Goal: Task Accomplishment & Management: Manage account settings

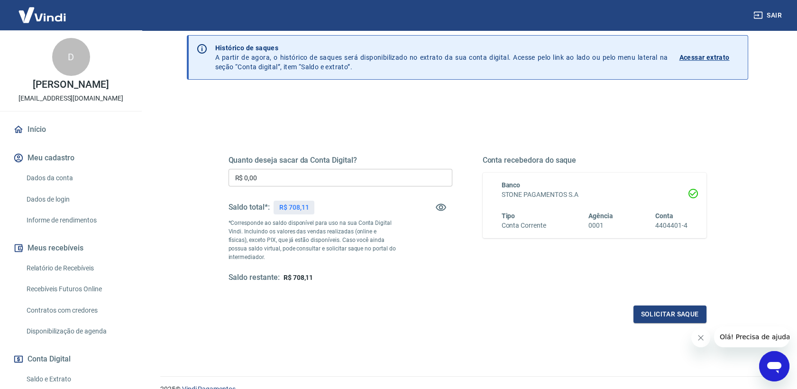
scroll to position [53, 0]
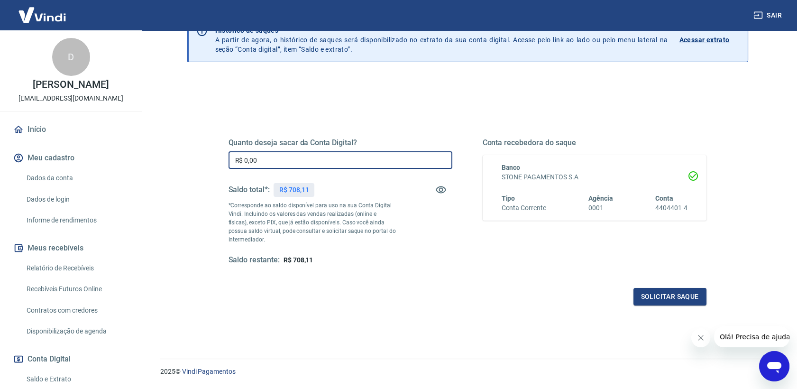
drag, startPoint x: 291, startPoint y: 158, endPoint x: 198, endPoint y: 160, distance: 93.0
click at [198, 160] on div "Quanto deseja sacar da Conta Digital? R$ 0,00 ​ Saldo total*: R$ 708,11 *Corres…" at bounding box center [468, 246] width 562 height 339
type input "R$ 708,11"
click at [360, 258] on div "Saldo restante: R$ 0,00" at bounding box center [341, 260] width 224 height 10
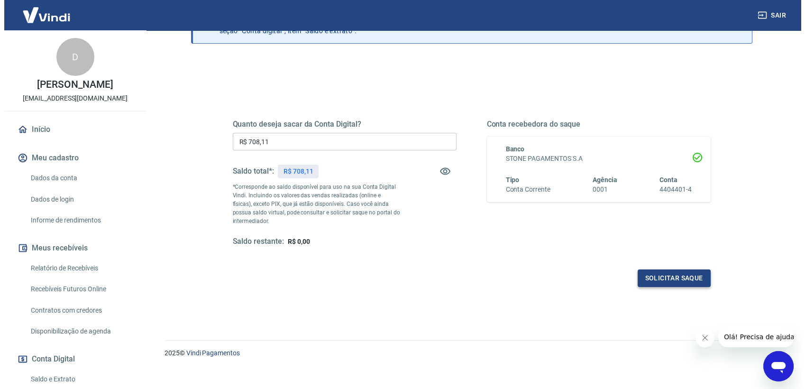
scroll to position [80, 0]
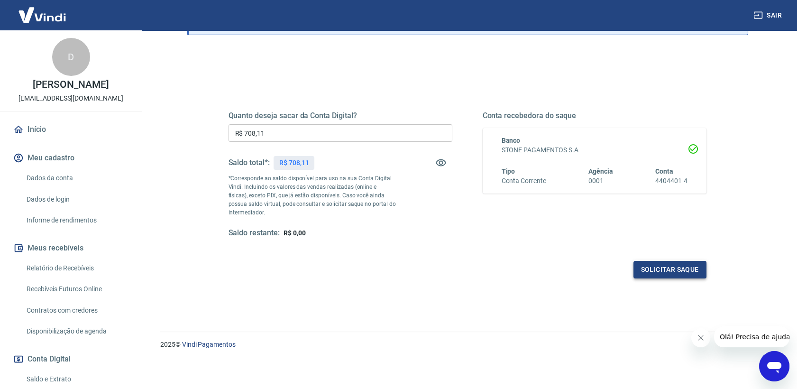
click at [667, 275] on button "Solicitar saque" at bounding box center [670, 270] width 73 height 18
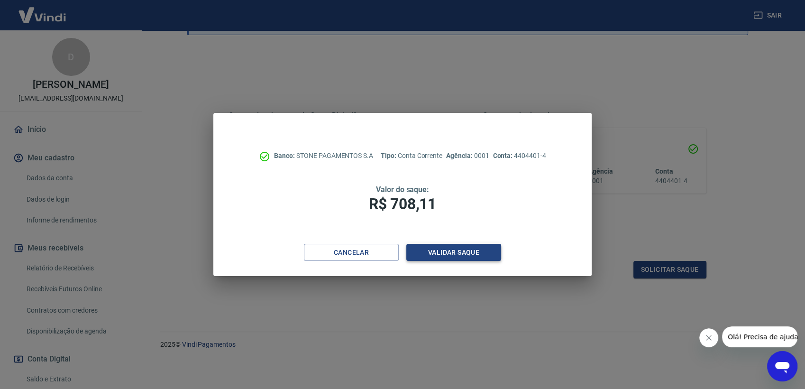
click at [433, 256] on button "Validar saque" at bounding box center [453, 253] width 95 height 18
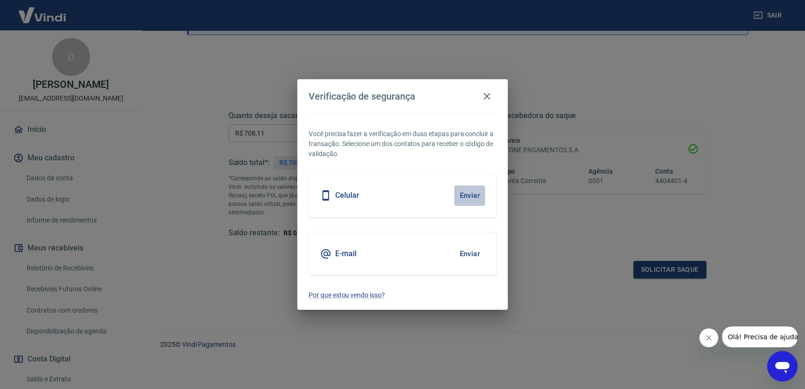
click at [474, 196] on button "Enviar" at bounding box center [469, 195] width 31 height 20
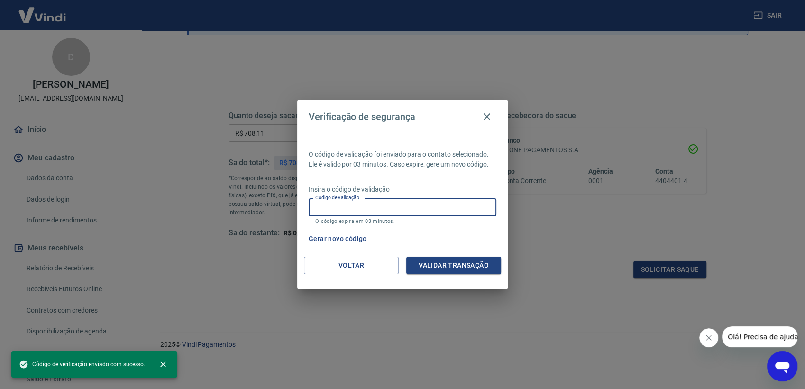
click at [410, 210] on input "Código de validação" at bounding box center [403, 207] width 188 height 18
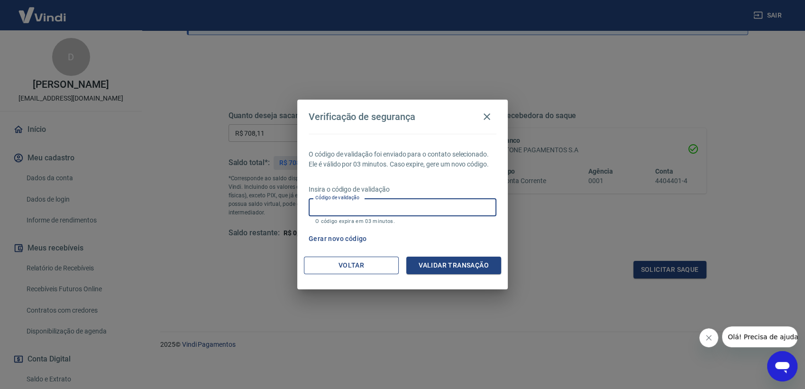
click at [340, 271] on button "Voltar" at bounding box center [351, 266] width 95 height 18
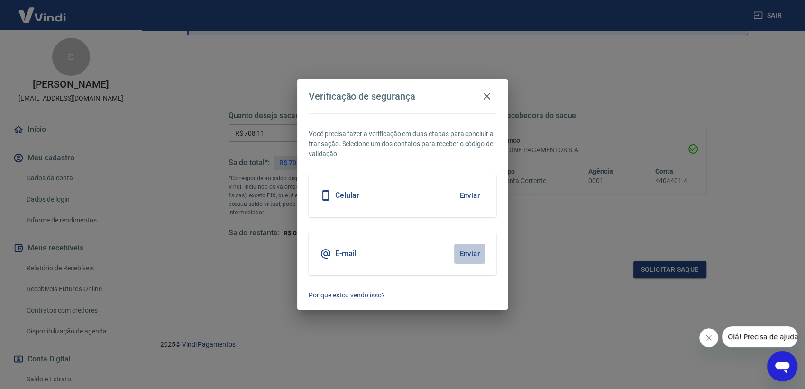
click at [466, 252] on button "Enviar" at bounding box center [469, 254] width 31 height 20
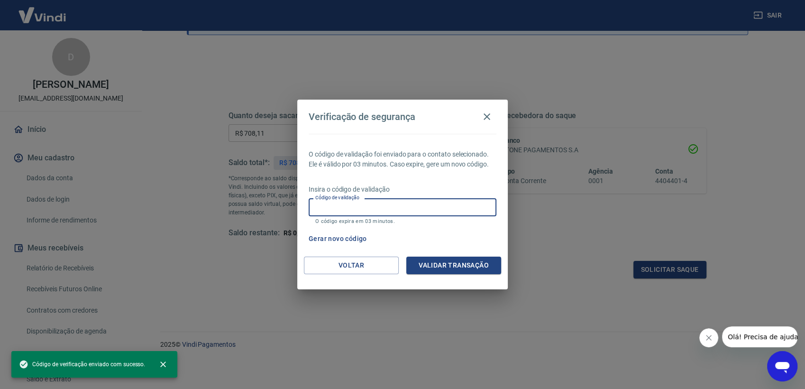
click at [372, 208] on input "Código de validação" at bounding box center [403, 207] width 188 height 18
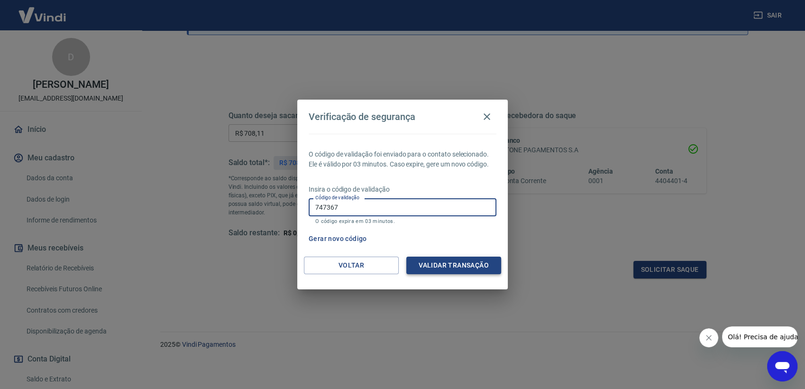
type input "747367"
click at [455, 265] on button "Validar transação" at bounding box center [453, 266] width 95 height 18
